Goal: Task Accomplishment & Management: Use online tool/utility

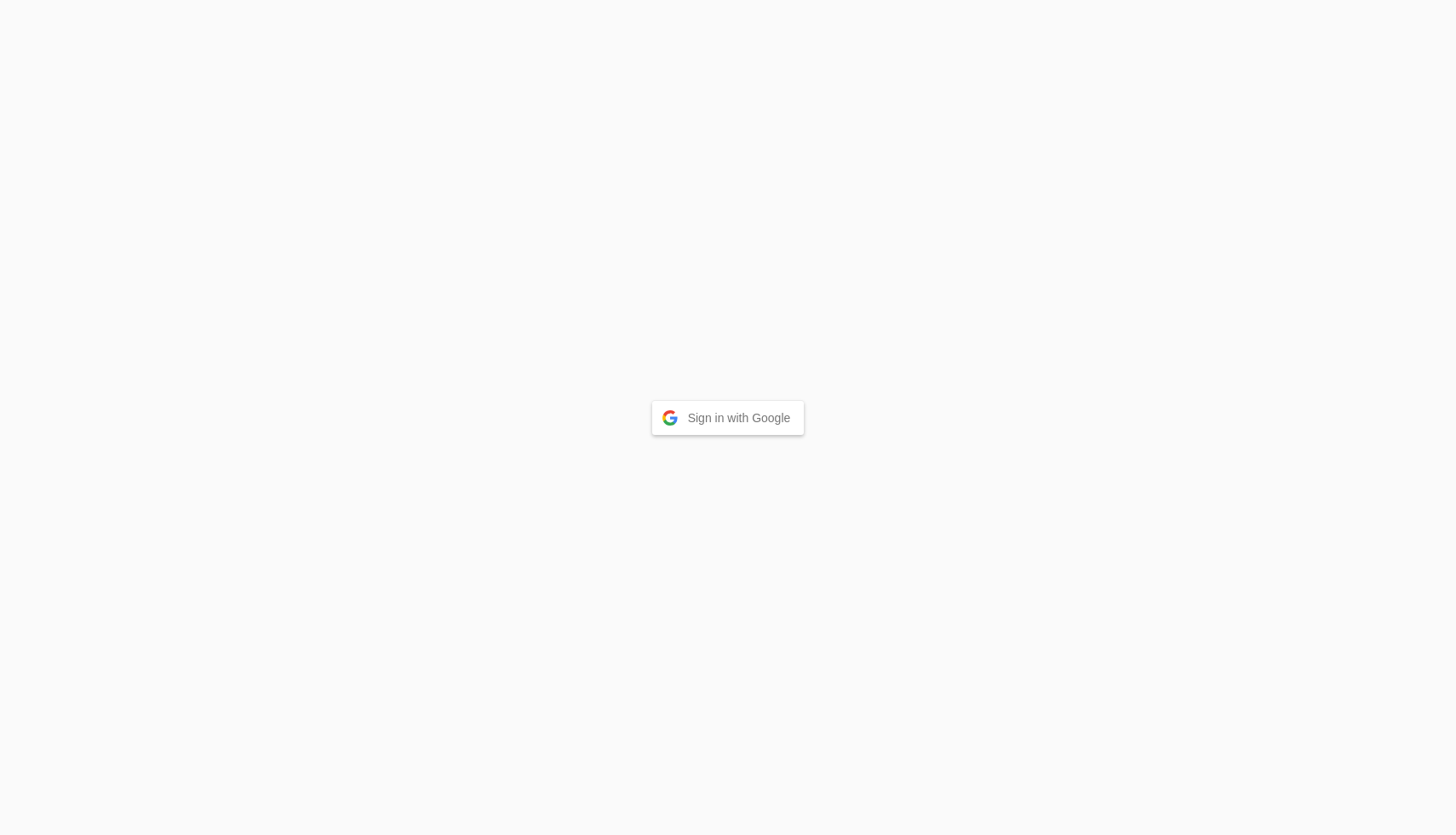
click at [721, 414] on button "Sign in with Google" at bounding box center [728, 418] width 153 height 34
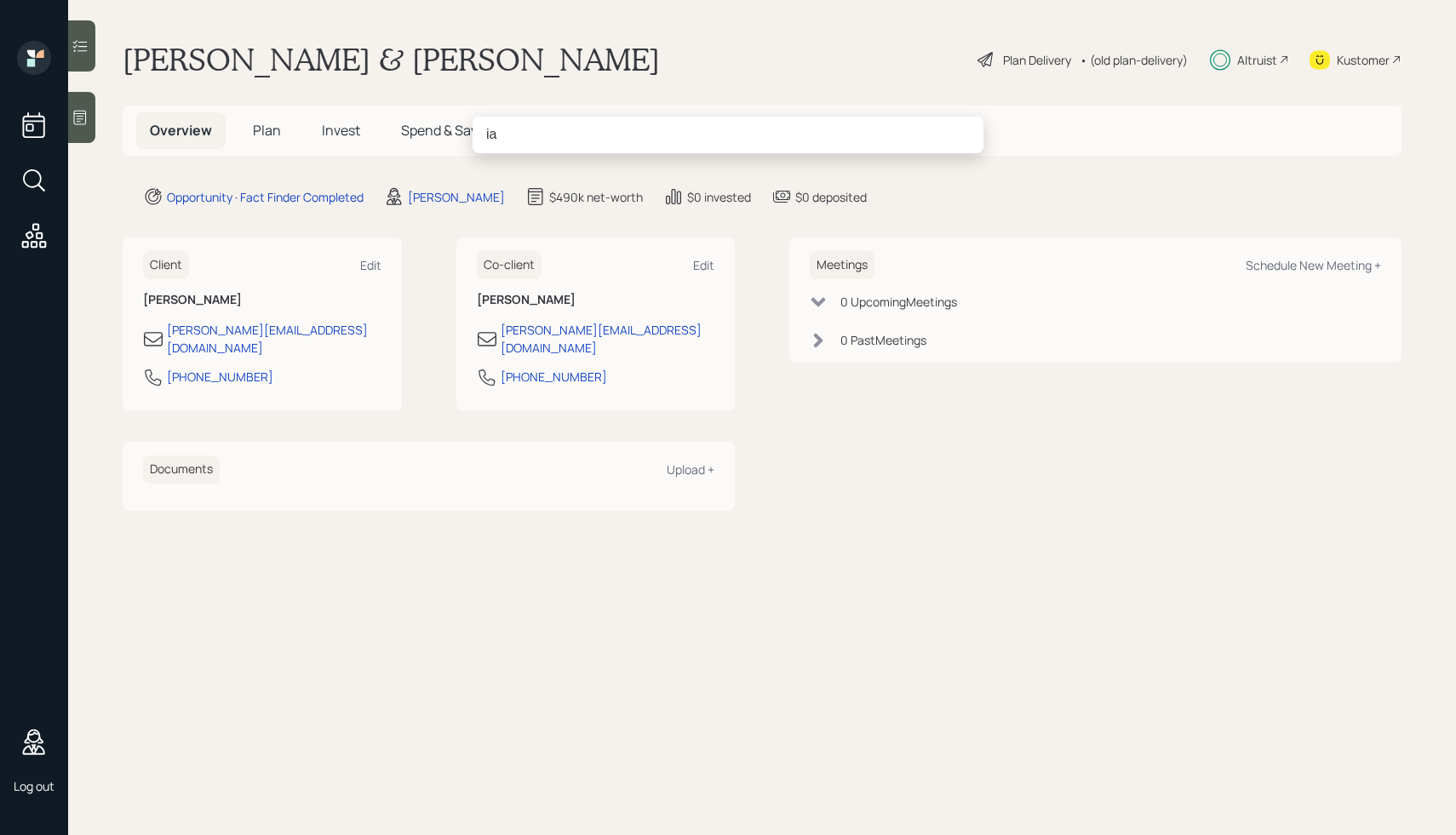
type input "[PERSON_NAME]"
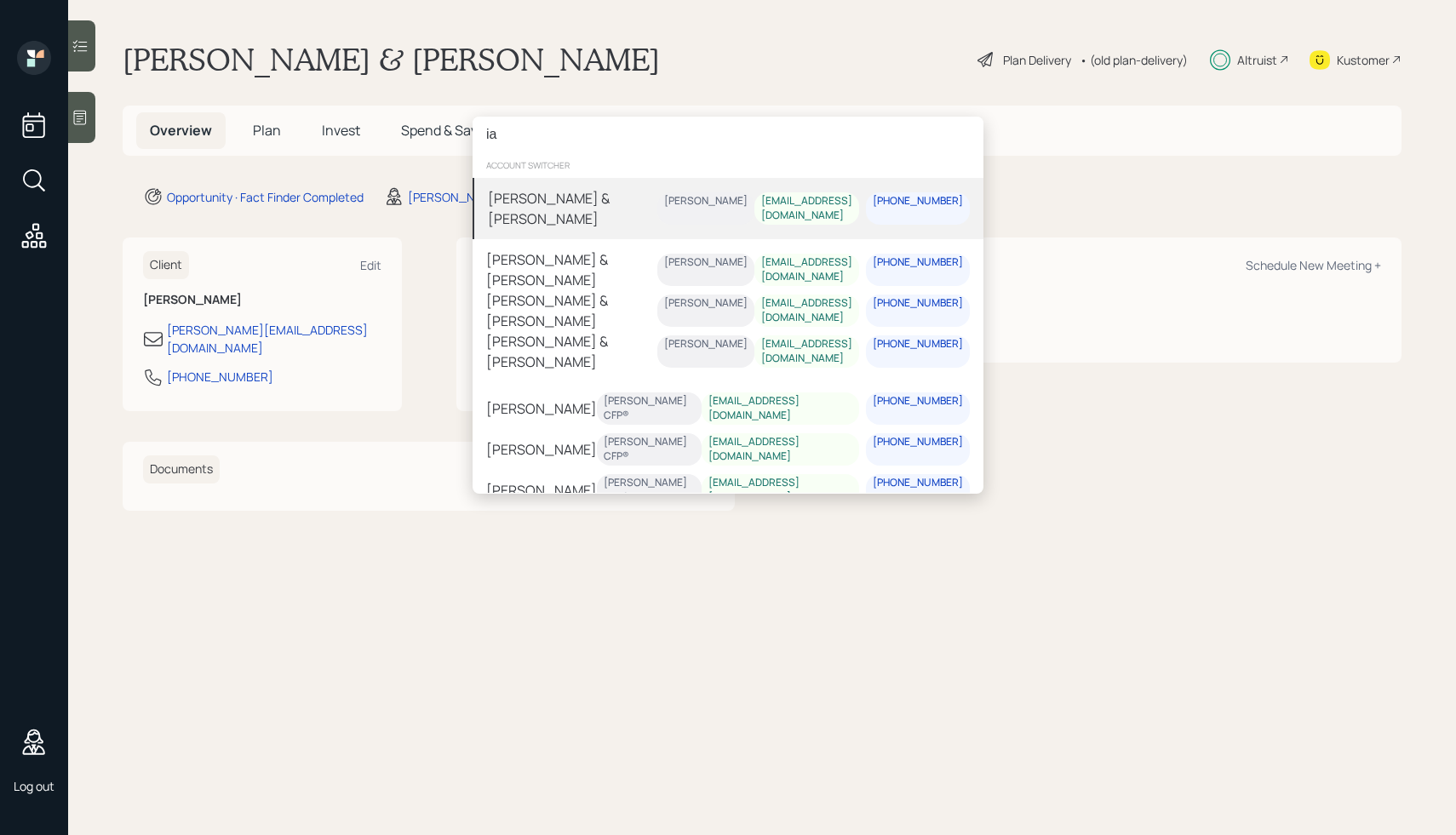
type input "[PERSON_NAME]"
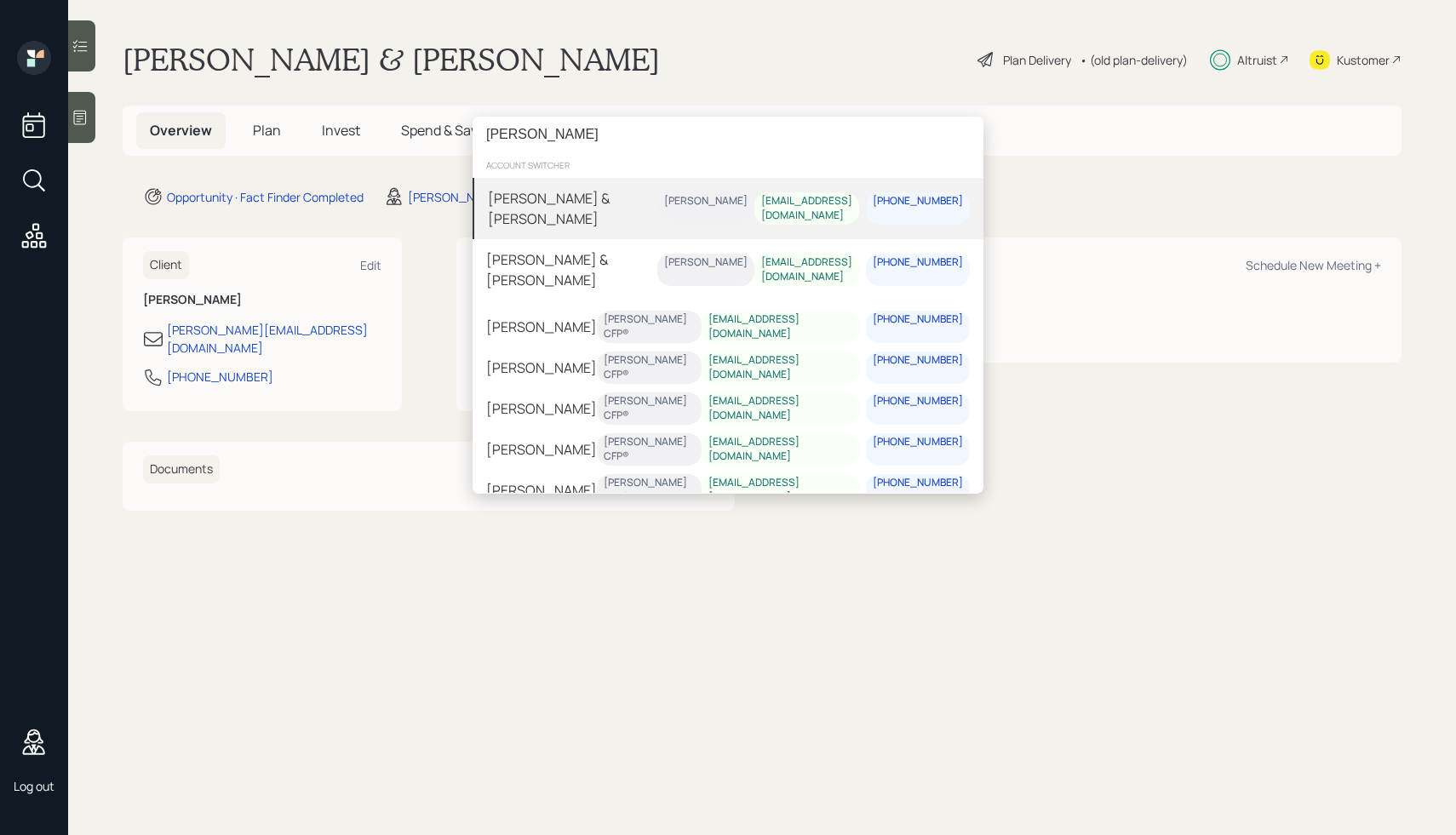
click at [609, 132] on input "[PERSON_NAME]" at bounding box center [727, 134] width 510 height 35
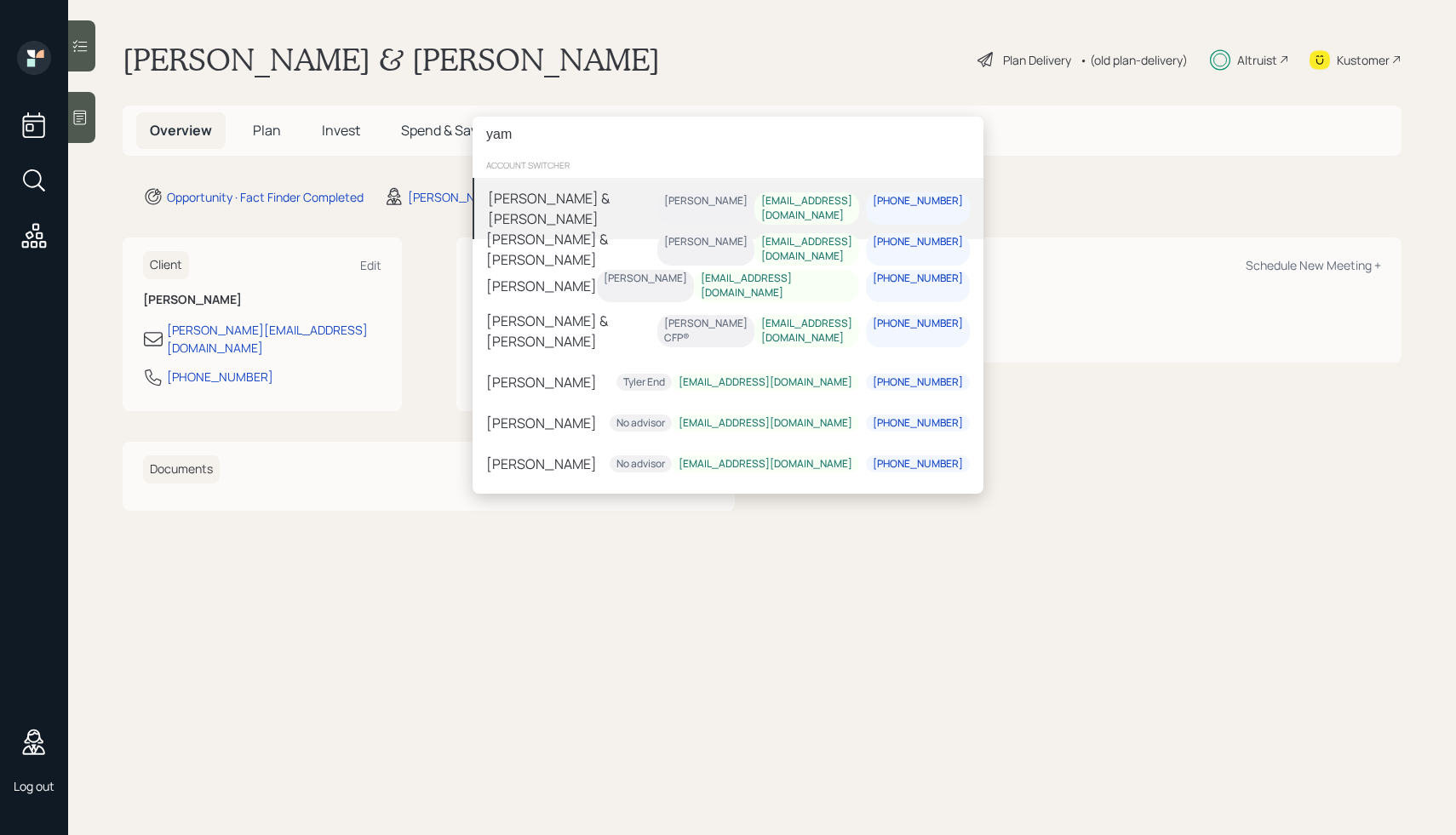
type input "yam"
